Goal: Information Seeking & Learning: Learn about a topic

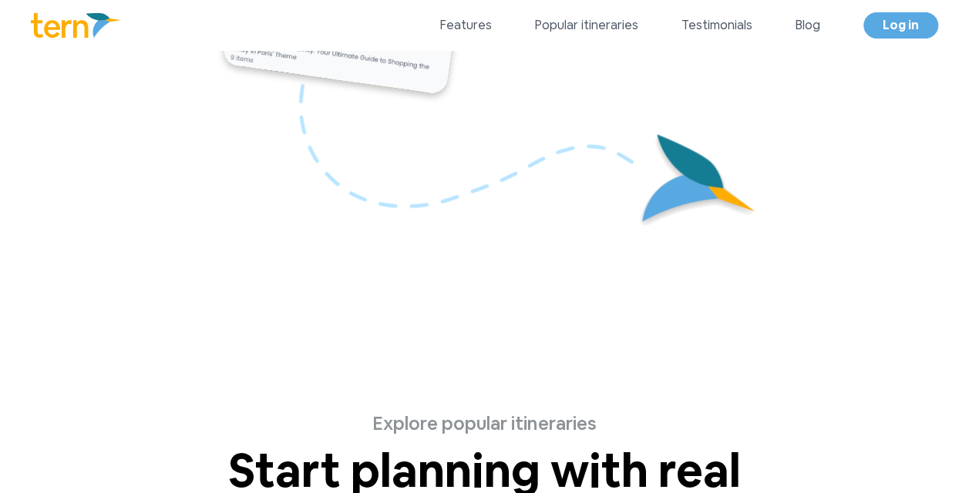
scroll to position [3810, 0]
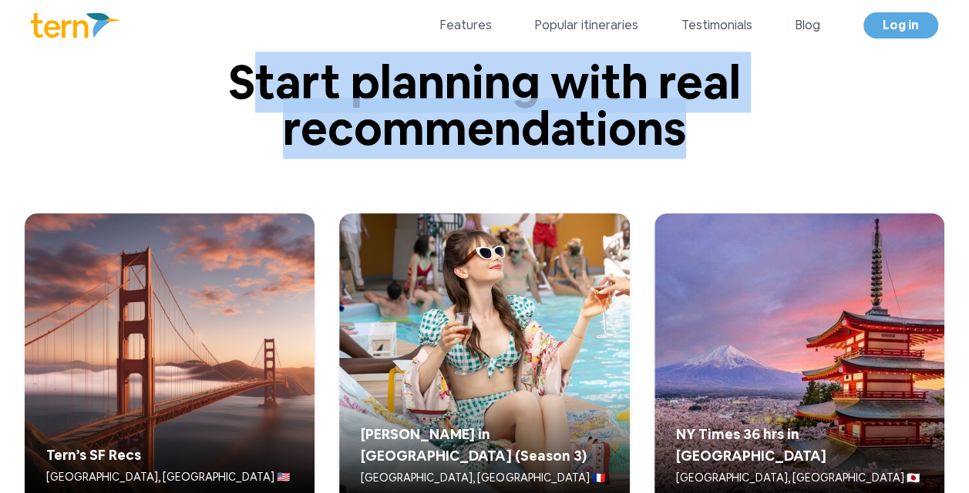
drag, startPoint x: 259, startPoint y: 86, endPoint x: 685, endPoint y: 136, distance: 428.5
click at [685, 136] on p "Start planning with real recommendations" at bounding box center [485, 105] width 740 height 93
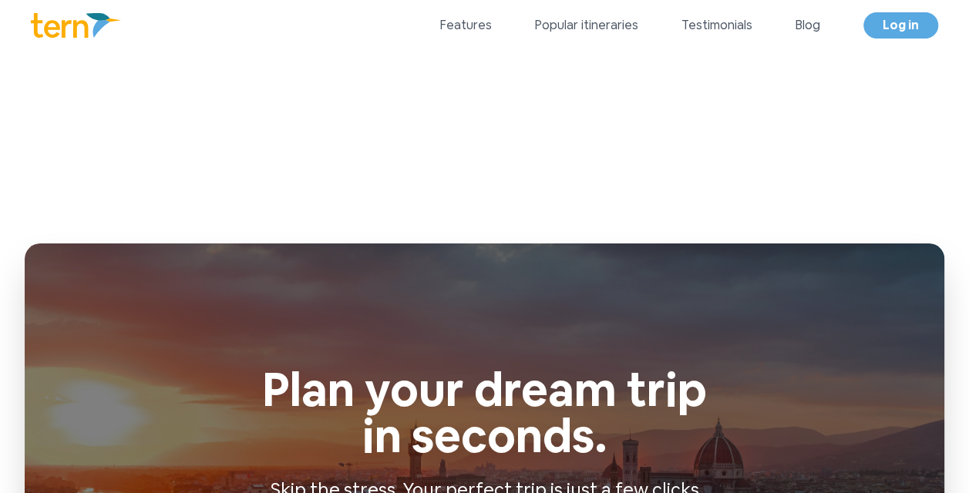
scroll to position [6234, 0]
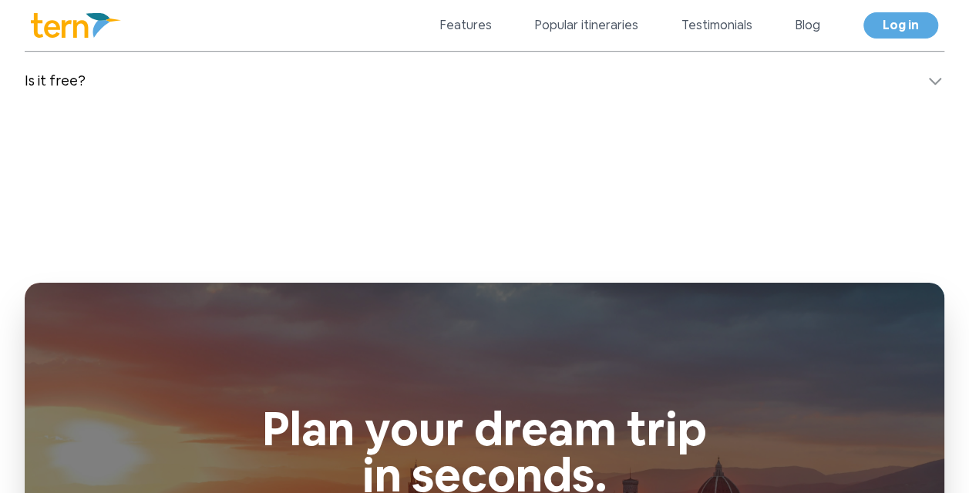
click at [600, 68] on button "Is it free?" at bounding box center [485, 81] width 920 height 59
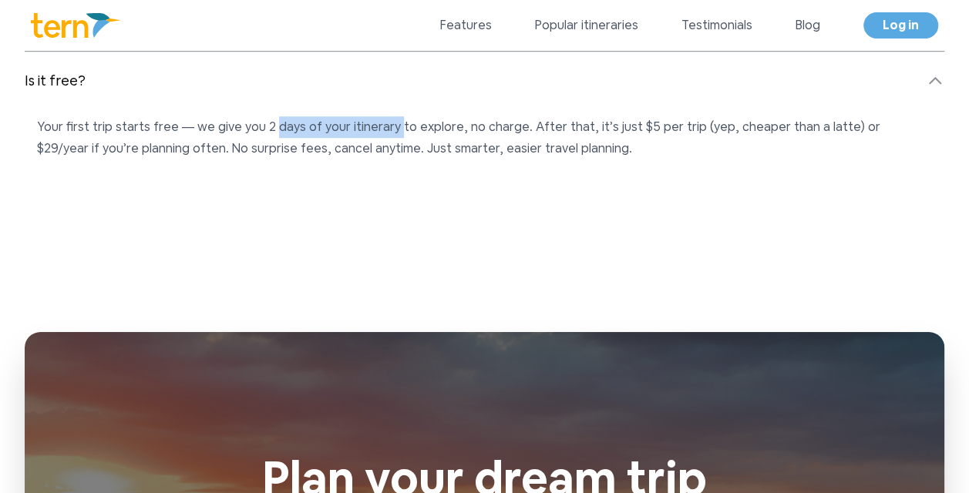
drag, startPoint x: 270, startPoint y: 123, endPoint x: 389, endPoint y: 134, distance: 120.0
click at [389, 134] on p "Your first trip starts free — we give you 2 days of your itinerary to explore, …" at bounding box center [484, 137] width 895 height 43
click at [409, 131] on p "Your first trip starts free — we give you 2 days of your itinerary to explore, …" at bounding box center [484, 137] width 895 height 43
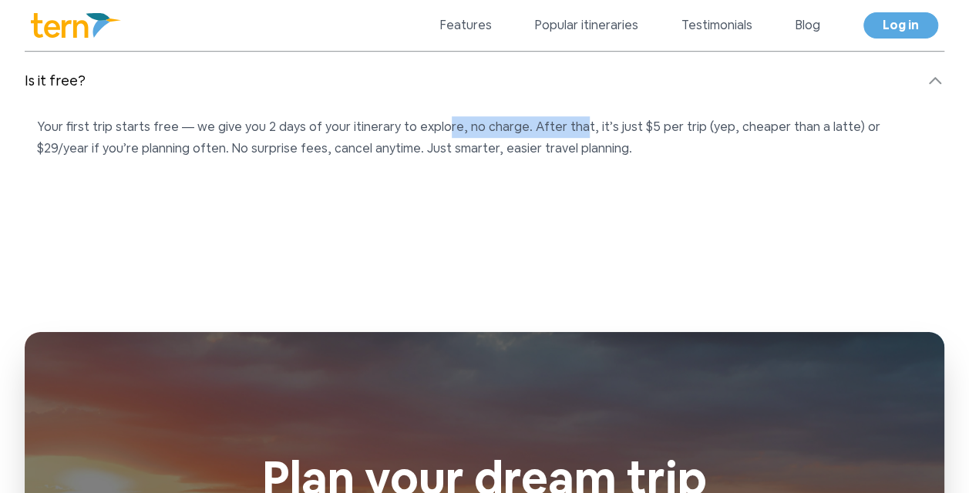
drag, startPoint x: 432, startPoint y: 131, endPoint x: 564, endPoint y: 129, distance: 132.6
click at [564, 129] on p "Your first trip starts free — we give you 2 days of your itinerary to explore, …" at bounding box center [484, 137] width 895 height 43
click at [591, 130] on p "Your first trip starts free — we give you 2 days of your itinerary to explore, …" at bounding box center [484, 137] width 895 height 43
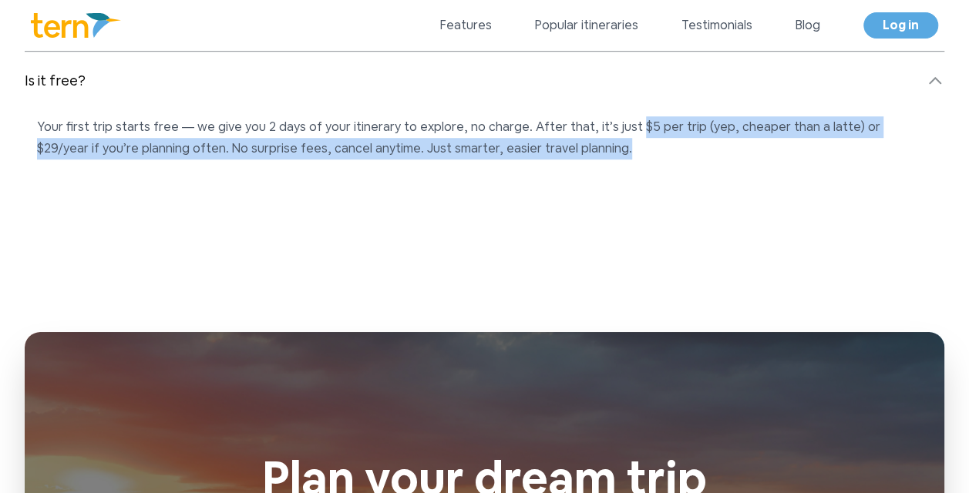
drag, startPoint x: 620, startPoint y: 124, endPoint x: 699, endPoint y: 148, distance: 82.2
click at [699, 148] on p "Your first trip starts free — we give you 2 days of your itinerary to explore, …" at bounding box center [484, 137] width 895 height 43
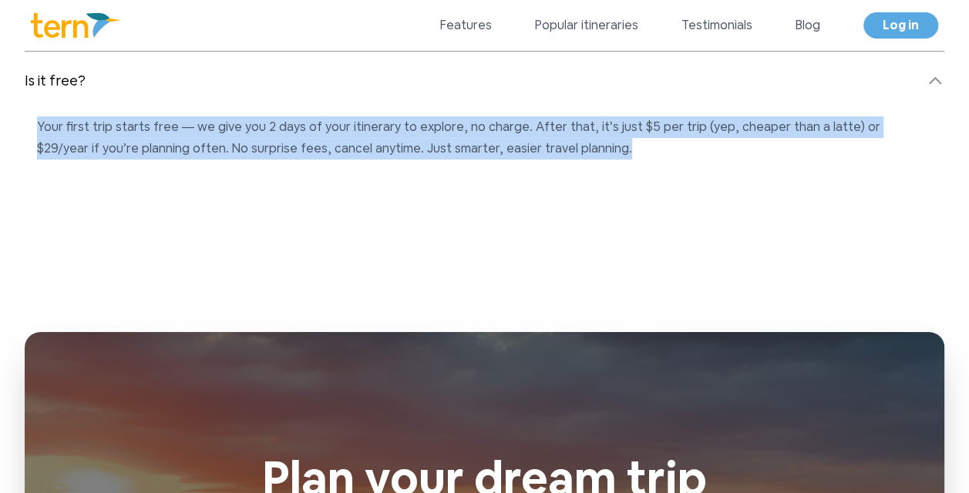
drag, startPoint x: 628, startPoint y: 154, endPoint x: 36, endPoint y: 123, distance: 592.2
click at [36, 123] on div "Your first trip starts free — we give you 2 days of your itinerary to explore, …" at bounding box center [485, 134] width 920 height 49
click at [53, 125] on p "Your first trip starts free — we give you 2 days of your itinerary to explore, …" at bounding box center [484, 137] width 895 height 43
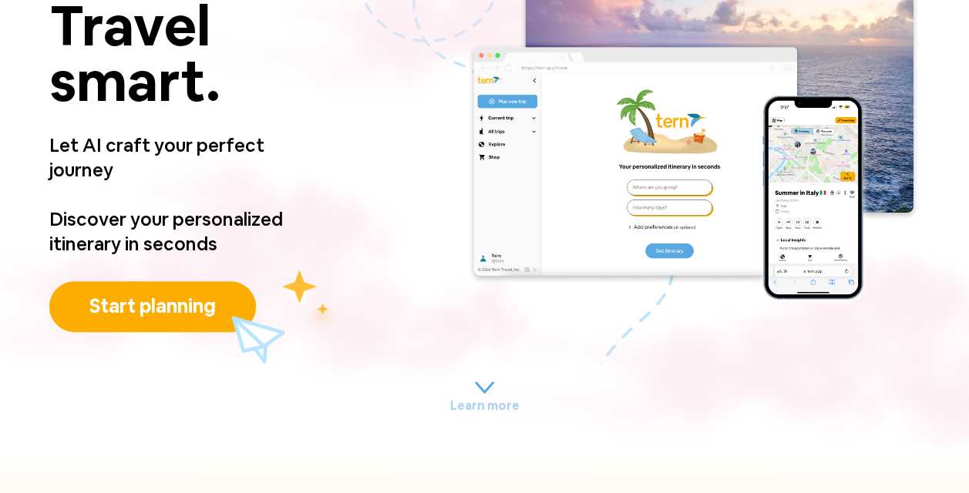
scroll to position [0, 0]
